Goal: Information Seeking & Learning: Learn about a topic

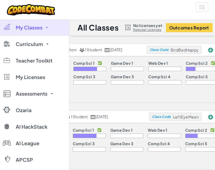
click at [38, 28] on span "My Classes" at bounding box center [29, 27] width 27 height 5
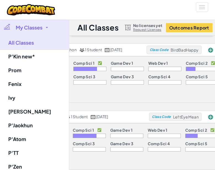
click at [38, 29] on span "My Classes" at bounding box center [29, 27] width 27 height 5
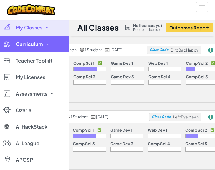
click at [35, 42] on span "Curriculum" at bounding box center [29, 44] width 27 height 5
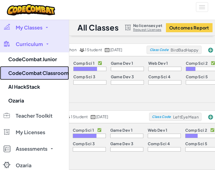
click at [42, 71] on link "CodeCombat Classroom" at bounding box center [34, 73] width 69 height 14
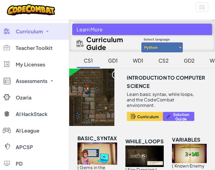
scroll to position [10, 0]
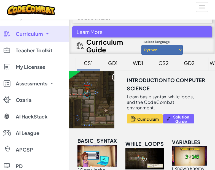
click at [167, 60] on div "CS2" at bounding box center [163, 62] width 21 height 13
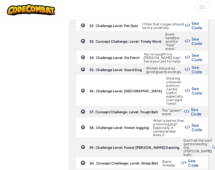
scroll to position [1390, 0]
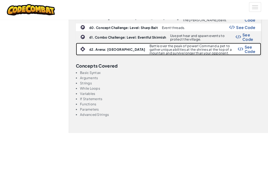
scroll to position [1028, 0]
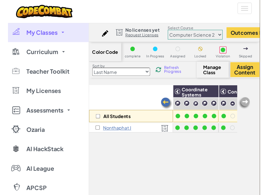
scroll to position [0, 382]
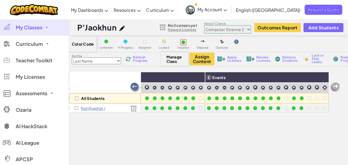
click at [214, 30] on select "Junior Introduction to Computer Science Game Development 1 Web Development 1 Co…" at bounding box center [227, 29] width 47 height 8
select select "56462f935afde0c6fd30fc8c"
click at [204, 25] on select "Junior Introduction to Computer Science Game Development 1 Web Development 1 Co…" at bounding box center [227, 29] width 47 height 8
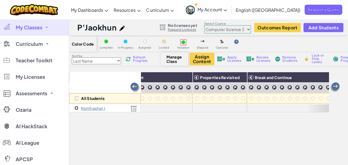
click at [77, 108] on input "checkbox" at bounding box center [77, 109] width 4 height 4
checkbox input "true"
click at [204, 59] on button "Assign Content" at bounding box center [202, 59] width 25 height 13
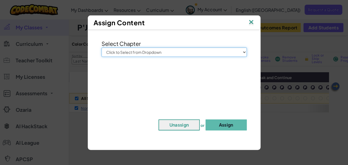
click at [214, 54] on select "Click to Select from Dropdown Junior Introduction to Computer Science Game Deve…" at bounding box center [174, 52] width 145 height 9
select select "Computer Science 3"
click at [102, 48] on select "Click to Select from Dropdown Junior Introduction to Computer Science Game Deve…" at bounding box center [174, 52] width 145 height 9
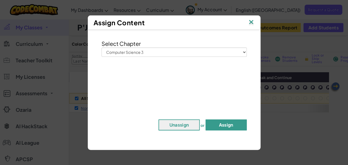
click at [214, 126] on button "Assign" at bounding box center [226, 125] width 41 height 11
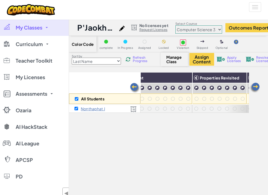
click at [34, 31] on link "My Classes" at bounding box center [34, 27] width 69 height 17
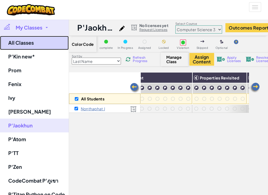
click at [33, 46] on link "All Classes" at bounding box center [34, 43] width 69 height 14
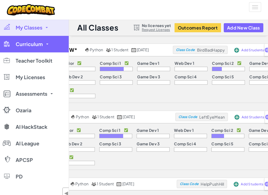
click at [36, 43] on span "Curriculum" at bounding box center [29, 44] width 27 height 5
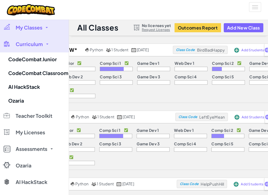
click at [37, 47] on span "Curriculum" at bounding box center [29, 44] width 27 height 5
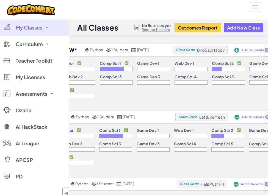
click at [42, 26] on span "My Classes" at bounding box center [29, 27] width 27 height 5
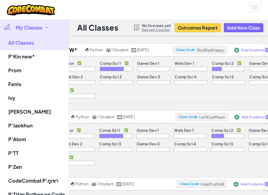
click at [31, 27] on span "My Classes" at bounding box center [29, 27] width 27 height 5
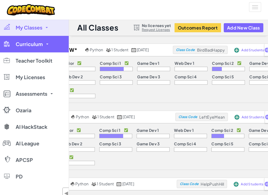
click at [26, 45] on span "Curriculum" at bounding box center [29, 44] width 27 height 5
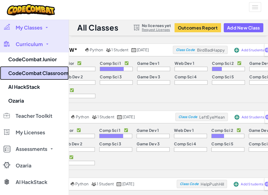
click at [30, 69] on link "CodeCombat Classroom" at bounding box center [34, 73] width 69 height 14
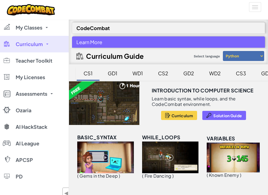
click at [214, 73] on div "CS3" at bounding box center [241, 73] width 21 height 13
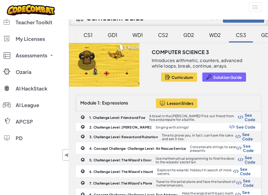
scroll to position [39, 0]
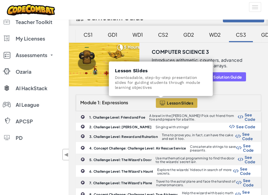
click at [169, 104] on span "Lesson Slides" at bounding box center [180, 102] width 26 height 4
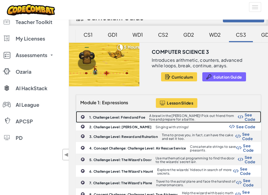
click at [131, 117] on b "1. Challenge Level: Friend and Foe" at bounding box center [117, 117] width 56 height 4
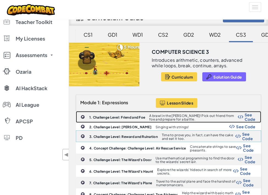
scroll to position [56, 0]
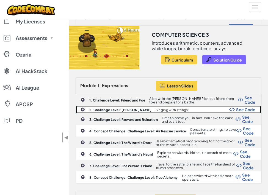
click at [214, 108] on span "See Code" at bounding box center [245, 109] width 19 height 4
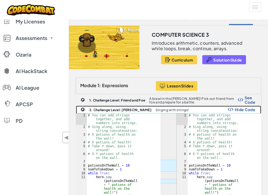
click at [127, 110] on b "2. Challenge Level: Deja Brew" at bounding box center [120, 110] width 62 height 4
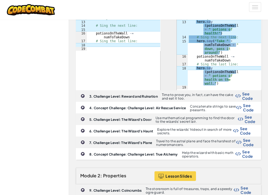
scroll to position [234, 0]
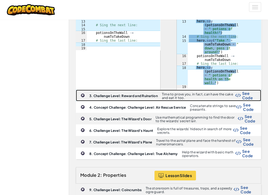
click at [120, 98] on b "3. Challenge Level: Reward and Ruination" at bounding box center [123, 96] width 69 height 4
